Goal: Task Accomplishment & Management: Manage account settings

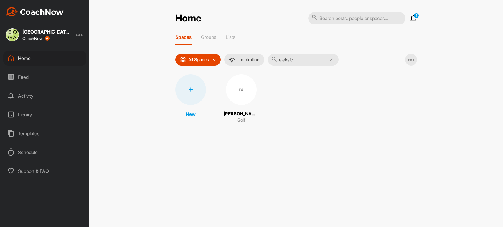
click at [188, 85] on div at bounding box center [190, 90] width 31 height 31
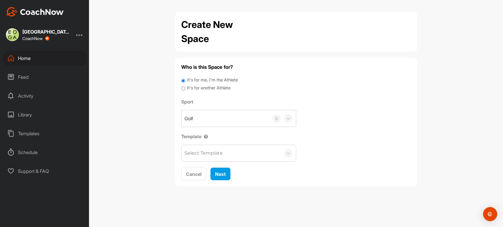
click at [182, 88] on input "It's for another Athlete" at bounding box center [183, 89] width 4 height 8
radio input "true"
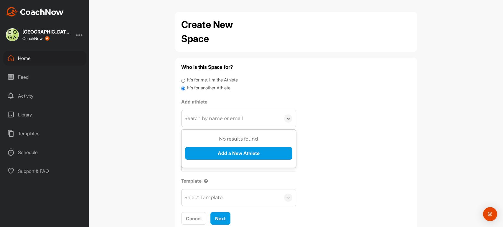
click at [221, 119] on div "Search by name or email" at bounding box center [213, 118] width 58 height 7
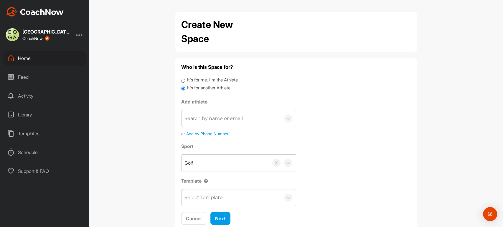
click at [23, 56] on div "Home" at bounding box center [44, 58] width 83 height 15
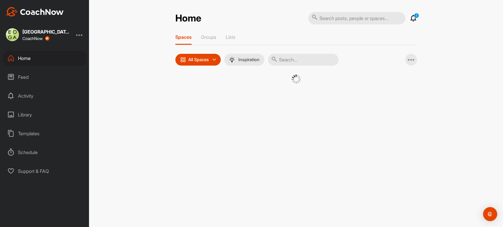
click at [304, 56] on input "text" at bounding box center [303, 60] width 71 height 12
click at [295, 58] on input "[PERSON_NAME]" at bounding box center [303, 60] width 71 height 12
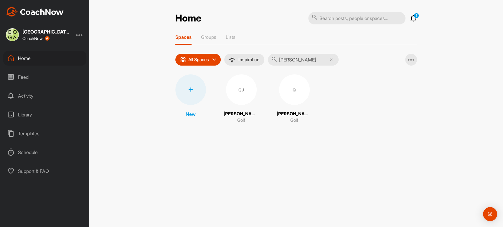
type input "[PERSON_NAME]"
click at [230, 85] on div "QJ" at bounding box center [241, 90] width 31 height 31
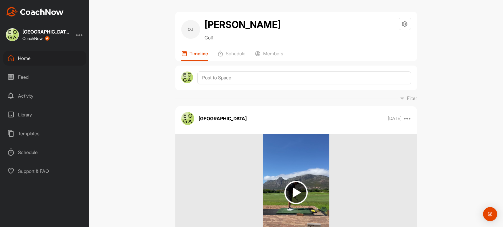
click at [26, 58] on div "Home" at bounding box center [44, 58] width 83 height 15
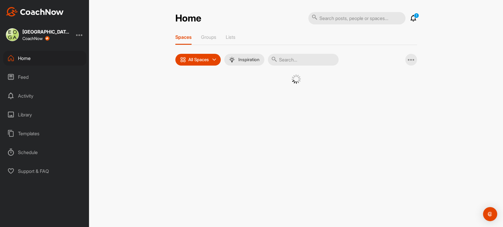
click at [310, 61] on input "text" at bounding box center [303, 60] width 71 height 12
type input "quintin jac"
click at [290, 96] on div "Q" at bounding box center [294, 90] width 31 height 31
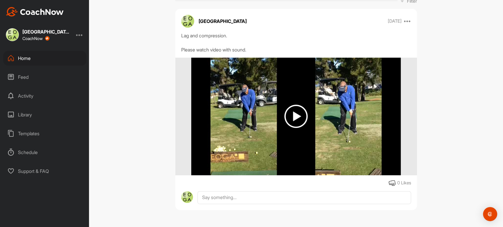
scroll to position [98, 0]
click at [298, 115] on img at bounding box center [295, 116] width 23 height 23
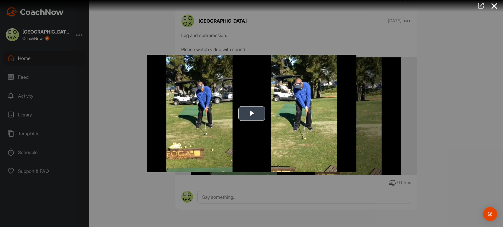
click at [252, 114] on span "Video Player" at bounding box center [252, 114] width 0 height 0
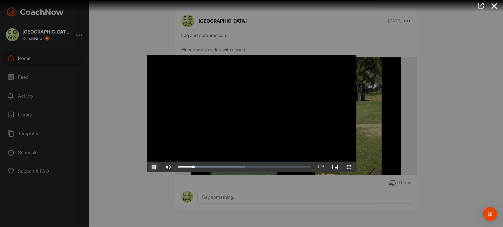
click at [154, 167] on span "Video Player" at bounding box center [154, 167] width 14 height 0
click at [329, 32] on div at bounding box center [251, 113] width 503 height 227
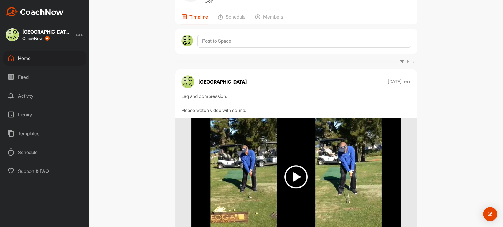
scroll to position [0, 0]
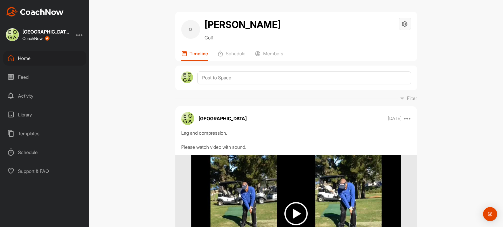
click at [404, 24] on icon at bounding box center [404, 24] width 7 height 7
click at [377, 41] on li "Space Settings" at bounding box center [387, 40] width 48 height 19
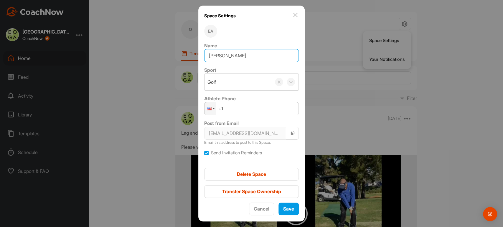
click at [261, 54] on input "[PERSON_NAME]" at bounding box center [251, 55] width 95 height 13
type input "[PERSON_NAME] (Arabella lesson)"
click at [288, 207] on span "Save" at bounding box center [288, 209] width 11 height 6
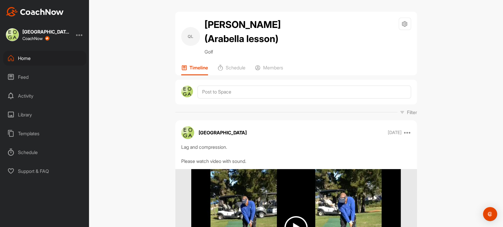
click at [283, 68] on div "Timeline Schedule Members" at bounding box center [296, 70] width 230 height 11
click at [279, 68] on p "Members" at bounding box center [273, 68] width 20 height 6
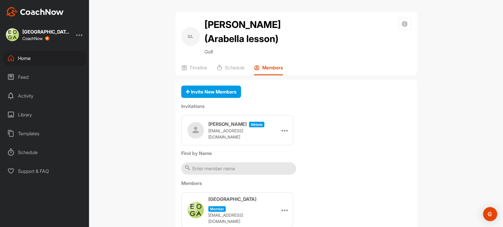
click at [17, 59] on div "Home" at bounding box center [44, 58] width 83 height 15
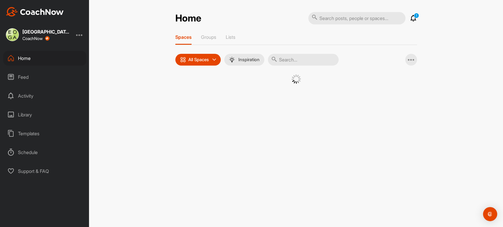
click at [302, 59] on input "text" at bounding box center [303, 60] width 71 height 12
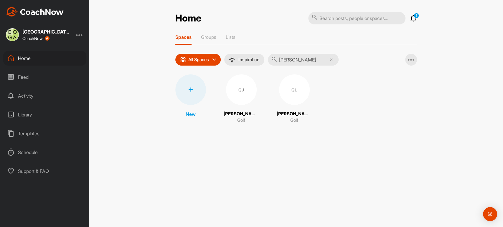
type input "[PERSON_NAME]"
click at [245, 98] on div "QJ" at bounding box center [241, 90] width 31 height 31
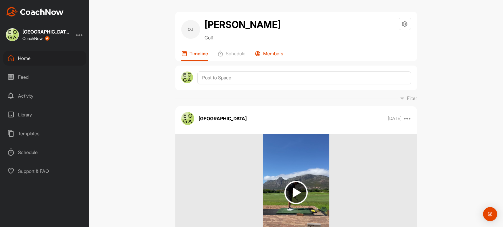
click at [269, 52] on p "Members" at bounding box center [273, 54] width 20 height 6
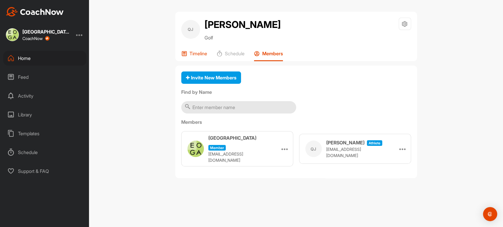
click at [201, 54] on p "Timeline" at bounding box center [198, 54] width 18 height 6
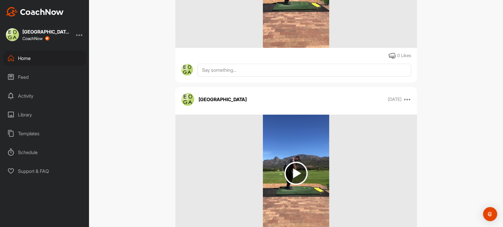
scroll to position [1185, 0]
